Goal: Check status: Check status

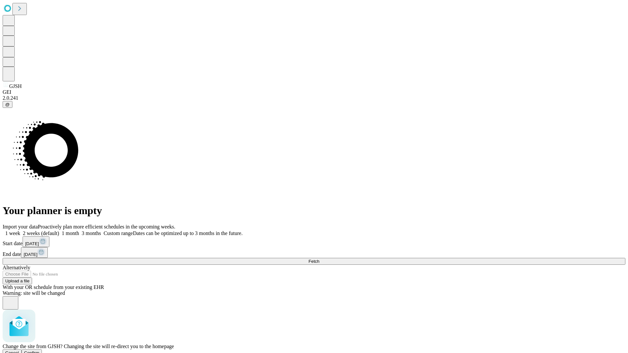
click at [40, 351] on span "Confirm" at bounding box center [31, 353] width 15 height 5
click at [79, 231] on label "1 month" at bounding box center [69, 234] width 20 height 6
click at [319, 259] on span "Fetch" at bounding box center [314, 261] width 11 height 5
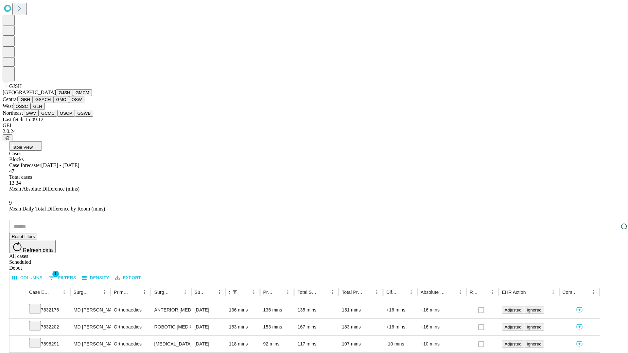
click at [73, 96] on button "GMCM" at bounding box center [82, 92] width 19 height 7
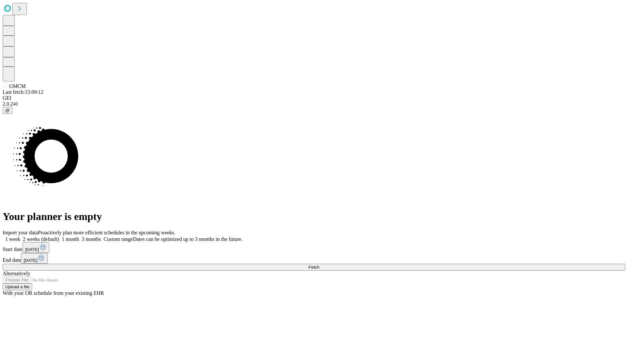
click at [319, 265] on span "Fetch" at bounding box center [314, 267] width 11 height 5
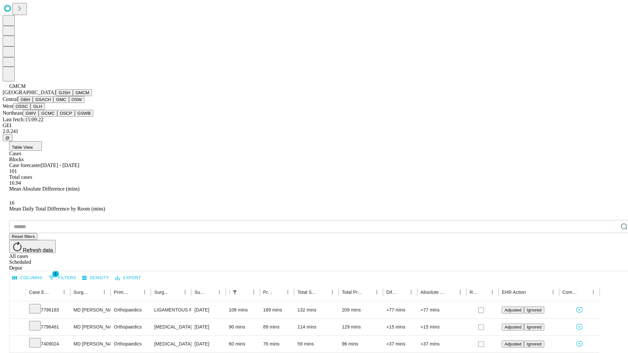
click at [33, 103] on button "GBH" at bounding box center [25, 99] width 15 height 7
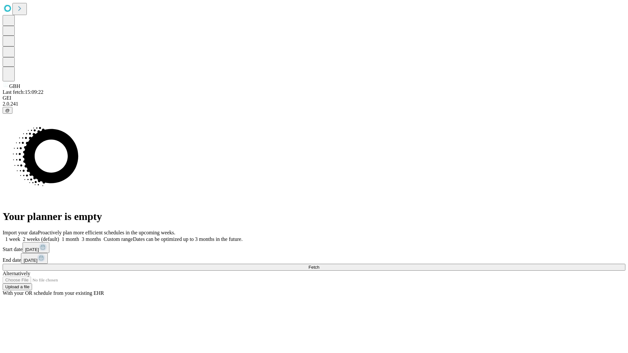
click at [79, 237] on label "1 month" at bounding box center [69, 240] width 20 height 6
click at [319, 265] on span "Fetch" at bounding box center [314, 267] width 11 height 5
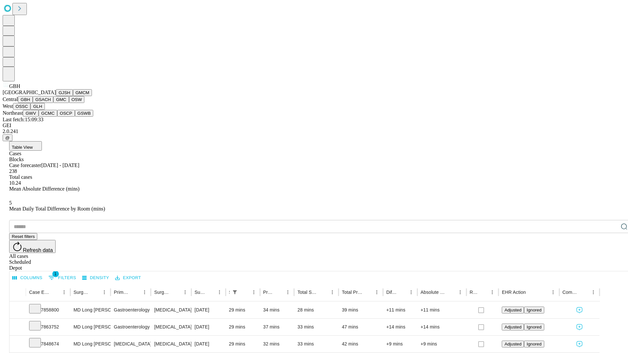
click at [51, 103] on button "GSACH" at bounding box center [43, 99] width 21 height 7
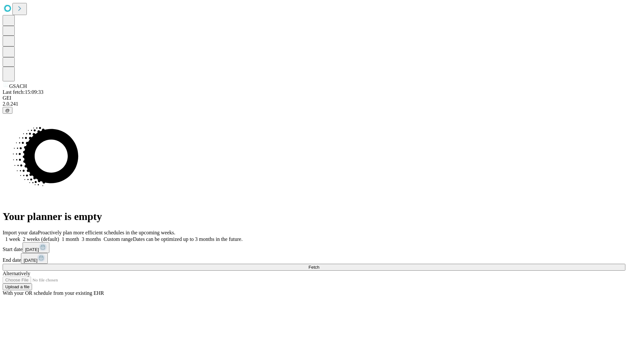
click at [79, 237] on label "1 month" at bounding box center [69, 240] width 20 height 6
click at [319, 265] on span "Fetch" at bounding box center [314, 267] width 11 height 5
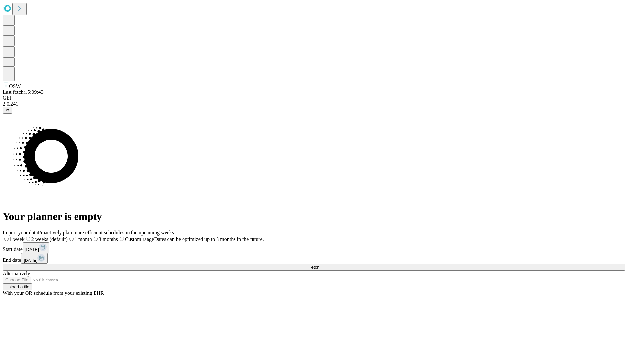
click at [92, 237] on label "1 month" at bounding box center [80, 240] width 24 height 6
click at [319, 265] on span "Fetch" at bounding box center [314, 267] width 11 height 5
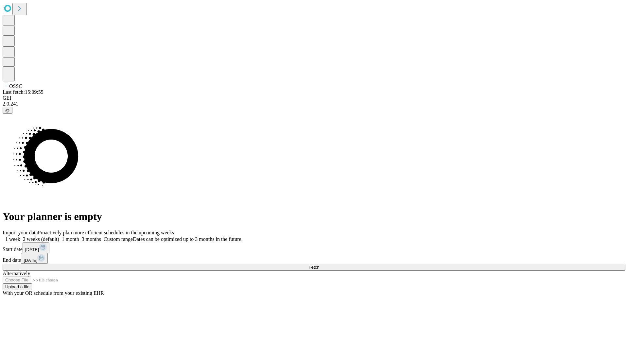
click at [79, 237] on label "1 month" at bounding box center [69, 240] width 20 height 6
click at [319, 265] on span "Fetch" at bounding box center [314, 267] width 11 height 5
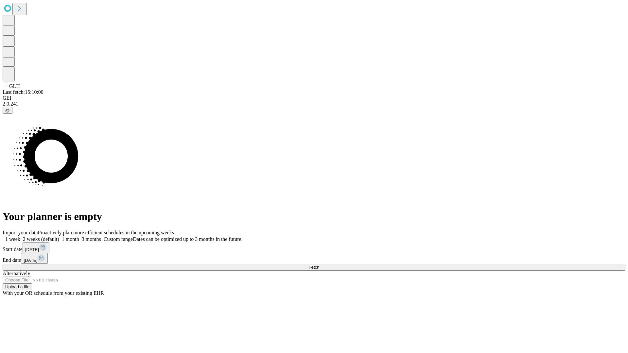
click at [79, 237] on label "1 month" at bounding box center [69, 240] width 20 height 6
click at [319, 265] on span "Fetch" at bounding box center [314, 267] width 11 height 5
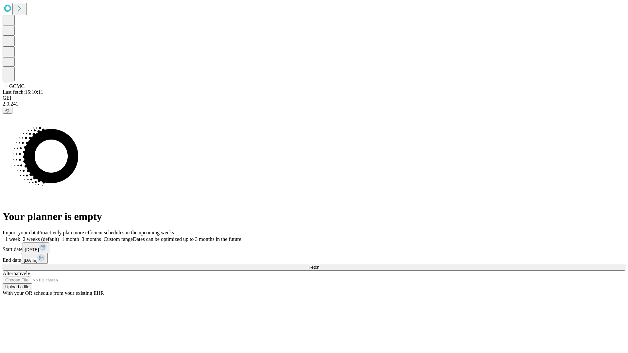
click at [319, 265] on span "Fetch" at bounding box center [314, 267] width 11 height 5
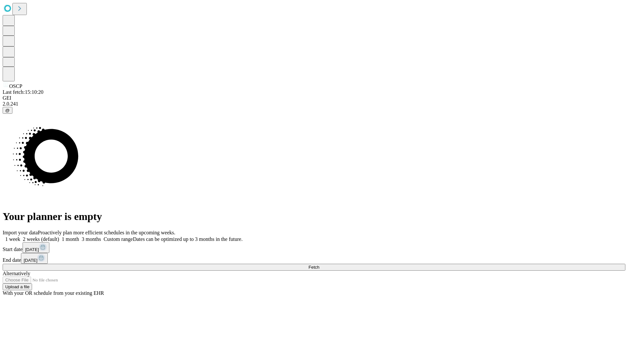
click at [319, 265] on span "Fetch" at bounding box center [314, 267] width 11 height 5
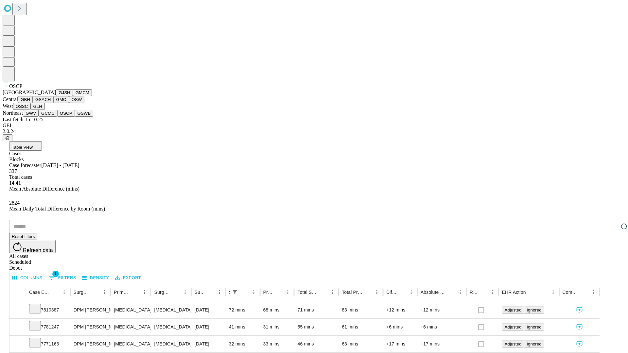
click at [75, 117] on button "GSWB" at bounding box center [84, 113] width 19 height 7
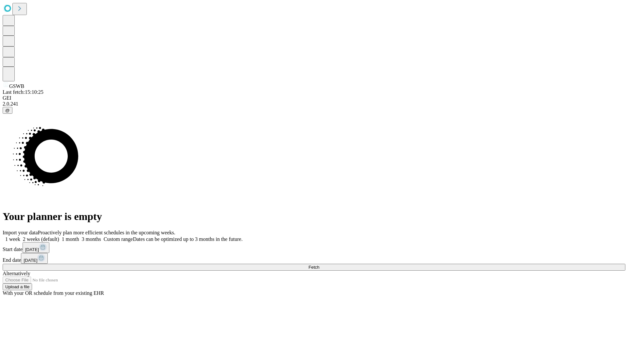
click at [319, 265] on span "Fetch" at bounding box center [314, 267] width 11 height 5
